Goal: Check status: Check status

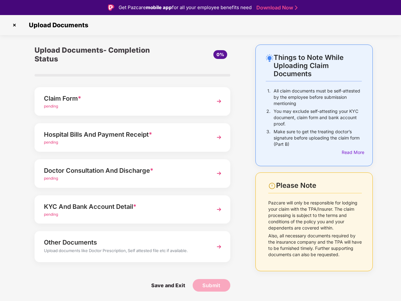
click at [14, 25] on img at bounding box center [14, 25] width 10 height 10
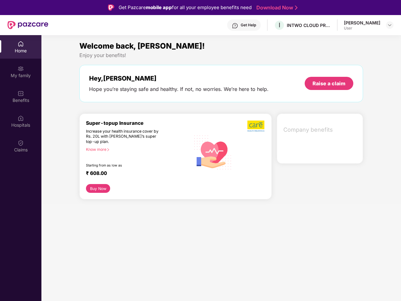
click at [132, 101] on div "Hey, [PERSON_NAME] you’re staying safe and healthy. If not, no worries. We’re h…" at bounding box center [221, 83] width 284 height 37
